Goal: Subscribe to service/newsletter

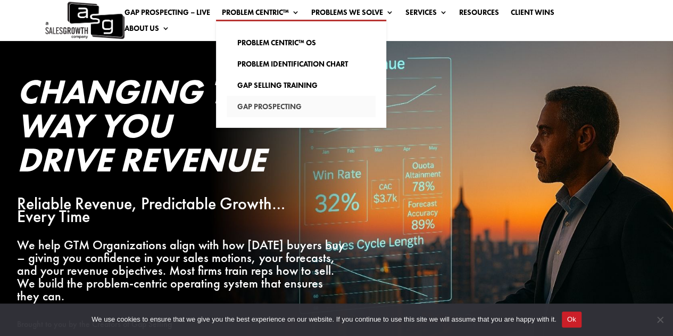
click at [288, 103] on link "Gap Prospecting" at bounding box center [301, 106] width 149 height 21
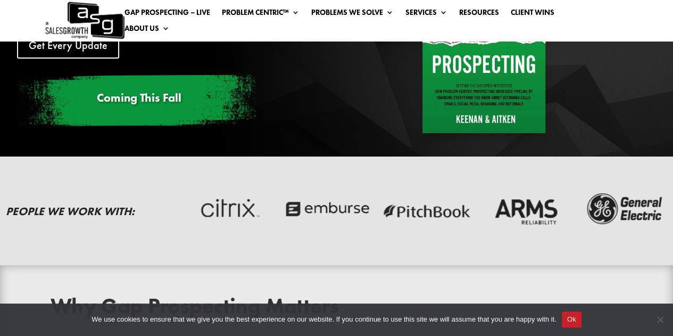
scroll to position [119, 0]
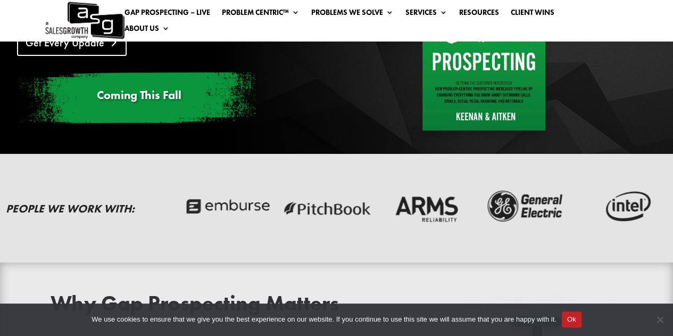
click at [80, 46] on link "Get Every Update" at bounding box center [72, 42] width 110 height 27
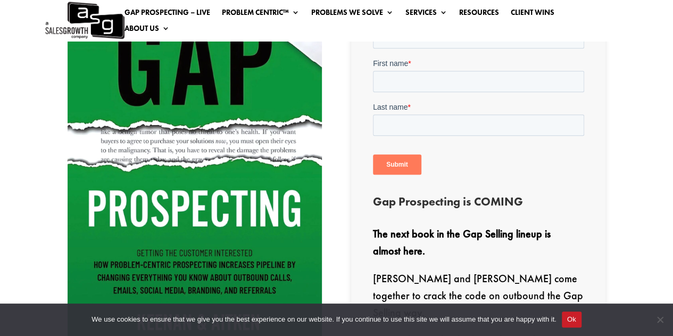
scroll to position [266, 0]
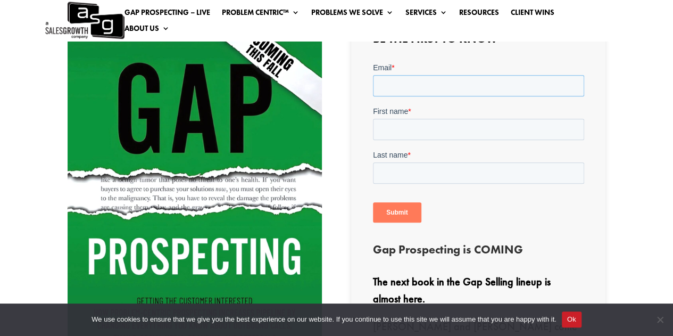
click at [406, 90] on input "Email *" at bounding box center [478, 85] width 211 height 21
type input "tyler.anderson@grata.com"
click at [424, 130] on input "First name *" at bounding box center [478, 129] width 211 height 21
type input "Tyler"
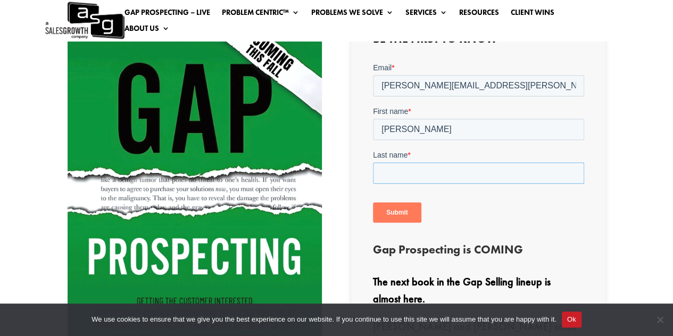
click at [413, 171] on input "Last name *" at bounding box center [478, 172] width 211 height 21
type input "Anderson"
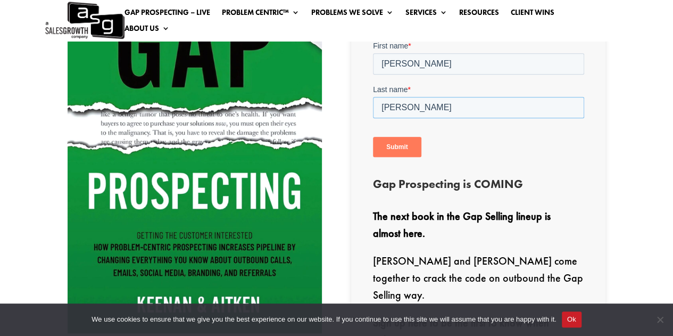
scroll to position [319, 0]
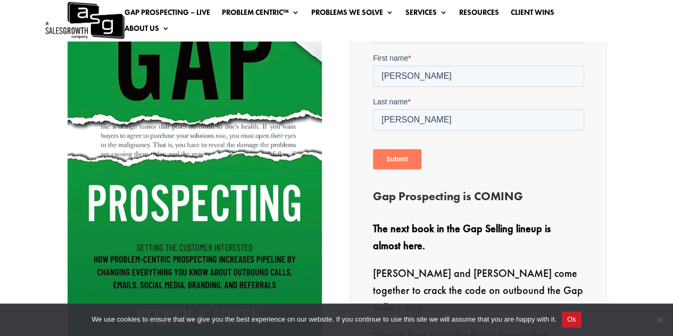
click at [407, 162] on input "Submit" at bounding box center [397, 159] width 48 height 20
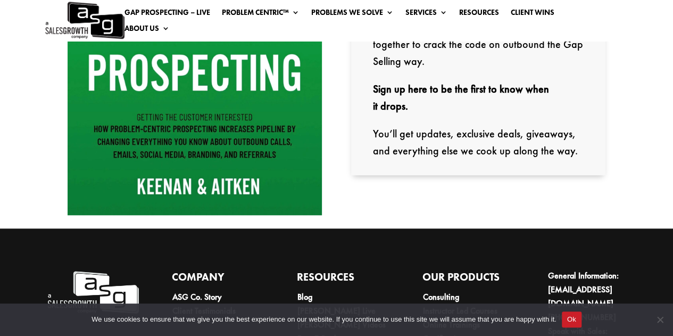
scroll to position [537, 0]
